Goal: Find specific page/section: Find specific page/section

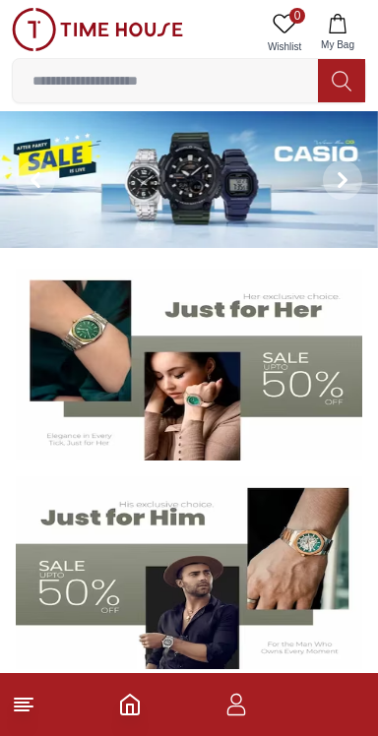
click at [31, 706] on icon at bounding box center [24, 705] width 24 height 24
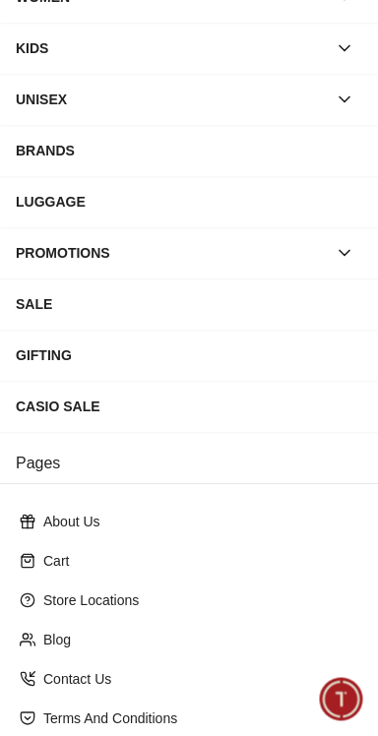
scroll to position [318, 0]
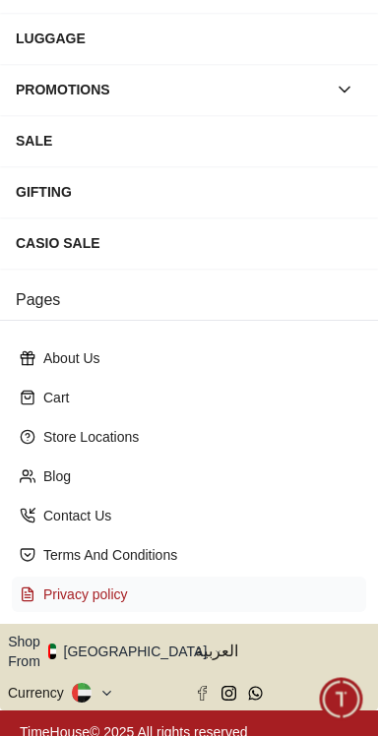
click at [202, 598] on p "Privacy policy" at bounding box center [196, 595] width 307 height 20
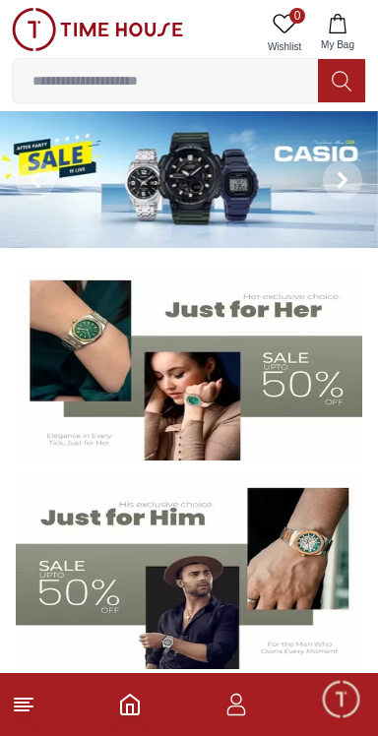
click at [31, 714] on icon at bounding box center [24, 705] width 24 height 24
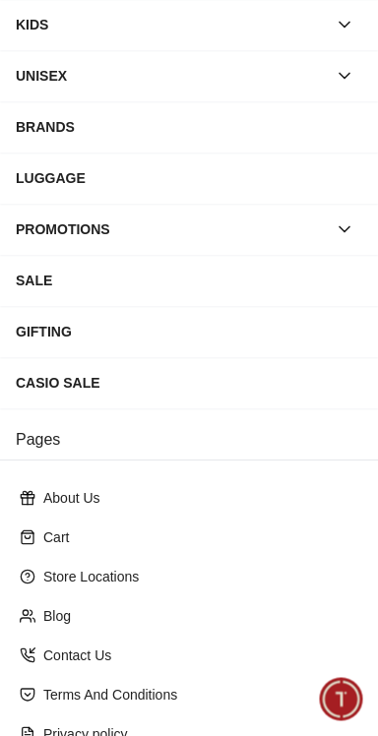
scroll to position [318, 0]
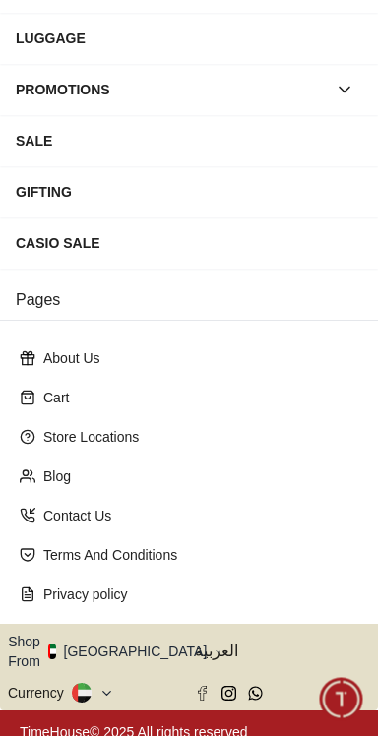
click at [135, 652] on button "Shop From [GEOGRAPHIC_DATA]" at bounding box center [115, 651] width 214 height 39
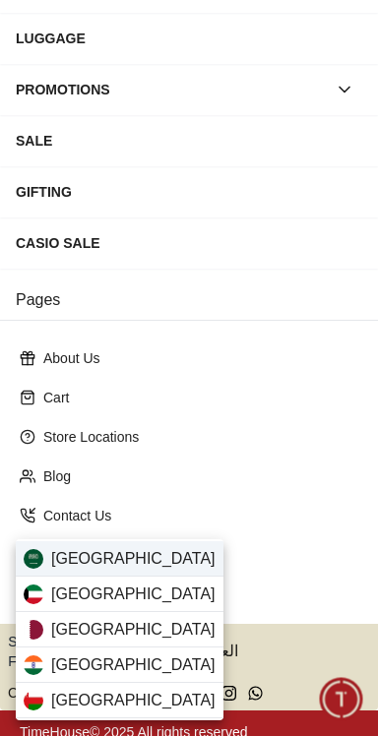
click at [155, 563] on div "[GEOGRAPHIC_DATA]" at bounding box center [120, 558] width 208 height 35
